Goal: Task Accomplishment & Management: Use online tool/utility

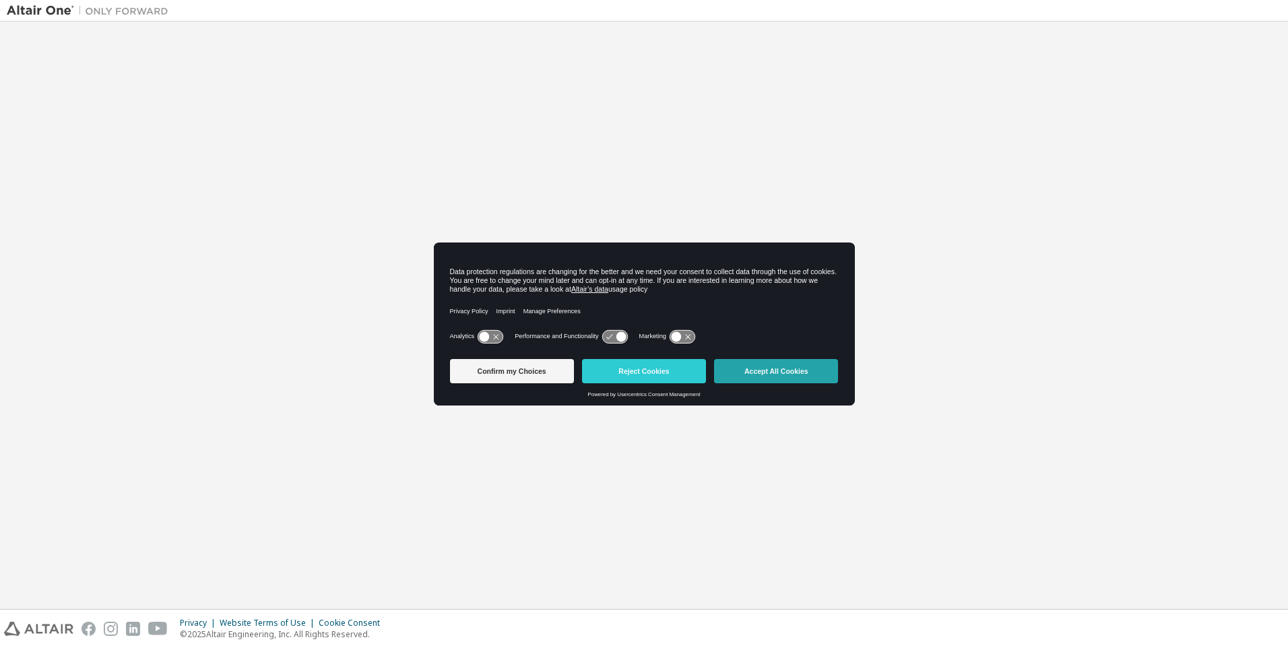
click at [777, 372] on button "Accept All Cookies" at bounding box center [776, 371] width 124 height 24
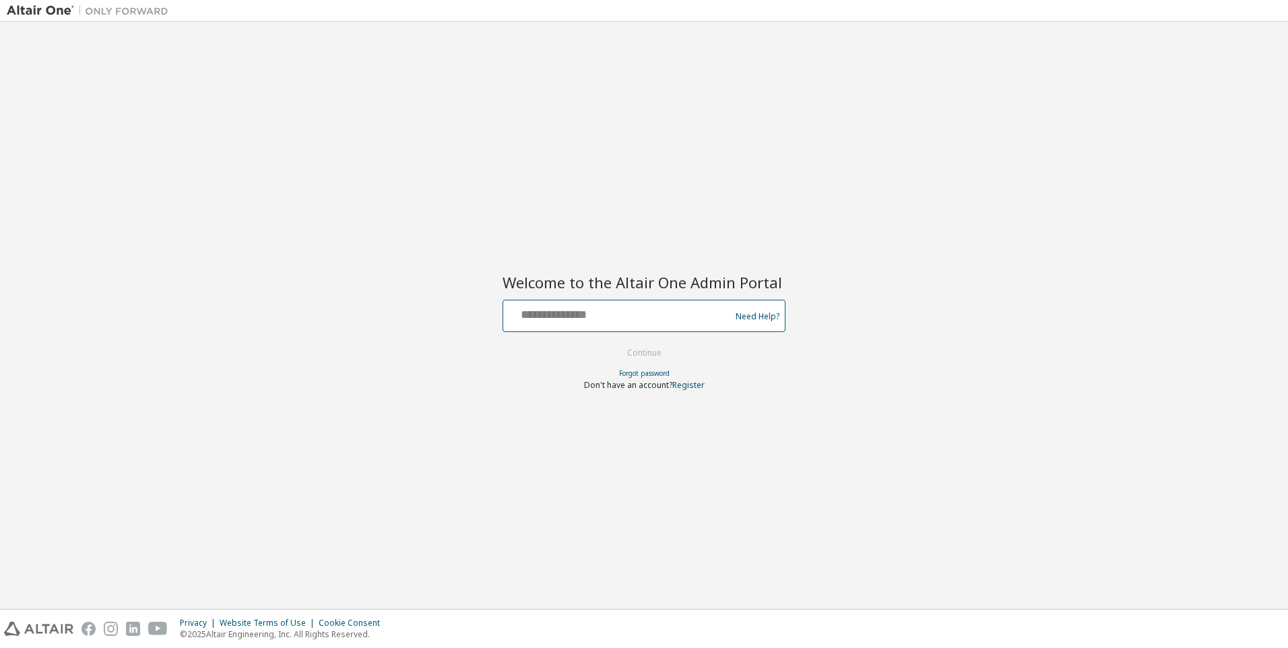
click at [619, 313] on input "text" at bounding box center [619, 313] width 220 height 20
type input "**********"
click at [645, 354] on button "Continue" at bounding box center [644, 353] width 63 height 20
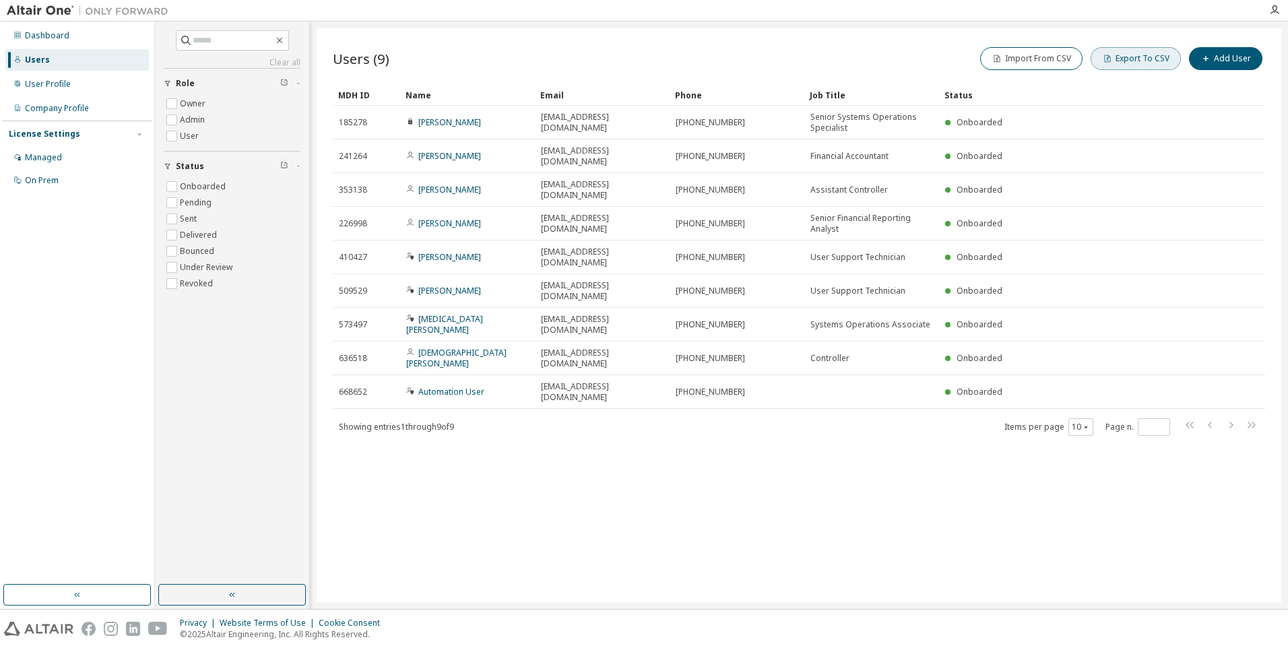
click at [1139, 59] on button "Export To CSV" at bounding box center [1136, 58] width 90 height 23
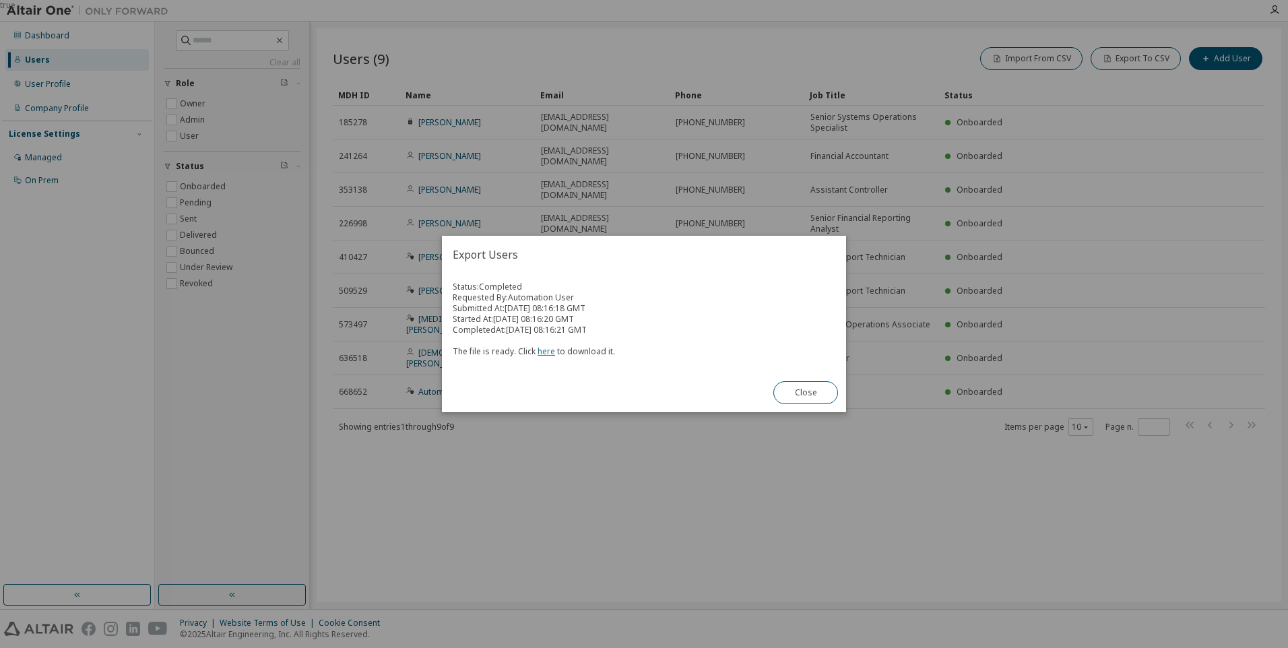
click at [544, 351] on link "here" at bounding box center [547, 351] width 18 height 11
click at [806, 393] on button "Close" at bounding box center [806, 392] width 65 height 23
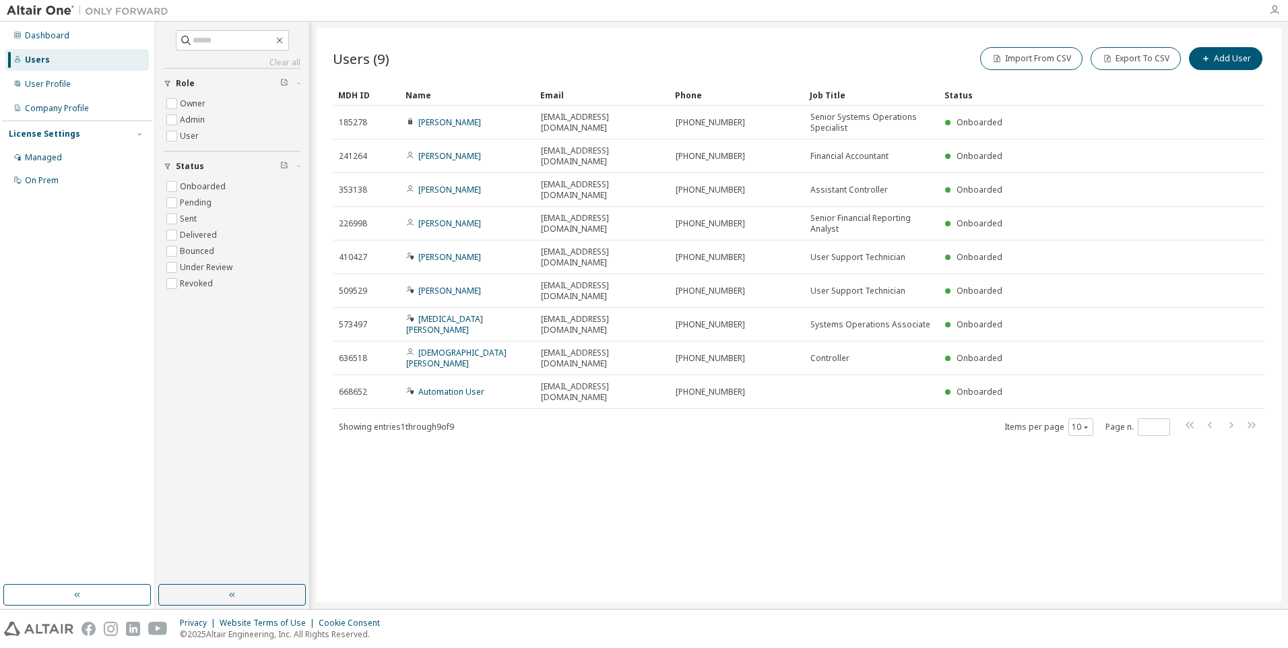
click at [1275, 10] on icon "button" at bounding box center [1274, 10] width 11 height 11
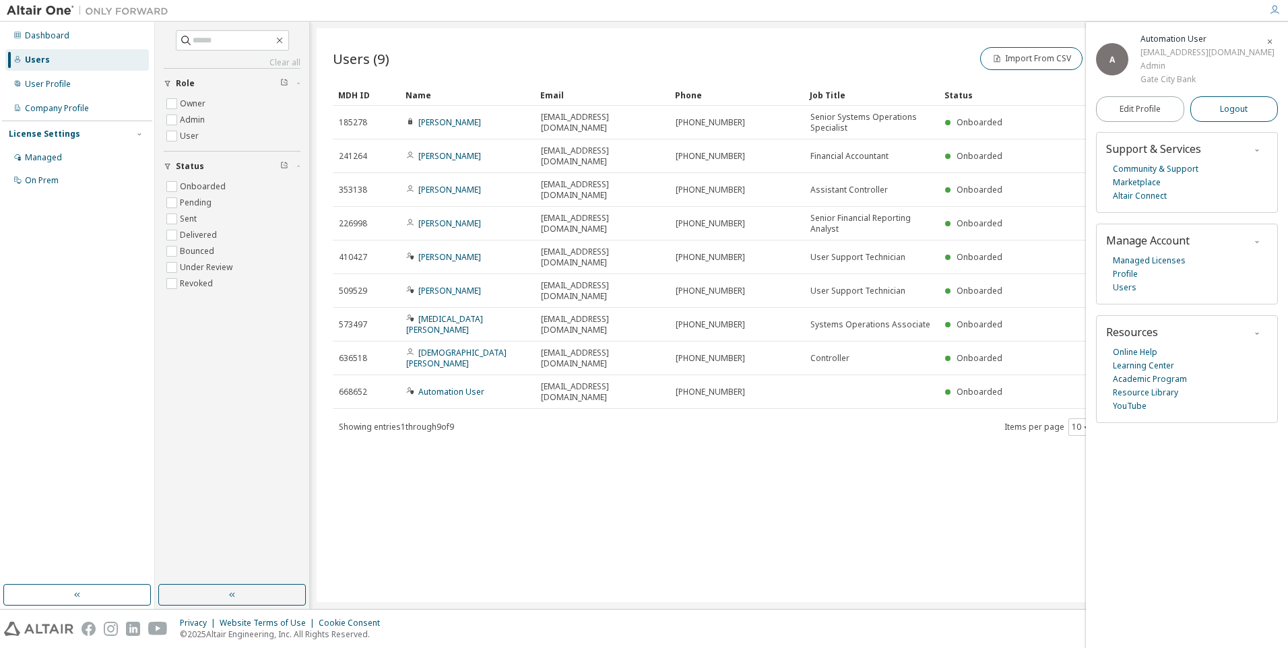
click at [1234, 116] on span "Logout" at bounding box center [1234, 108] width 28 height 13
